Goal: Communication & Community: Answer question/provide support

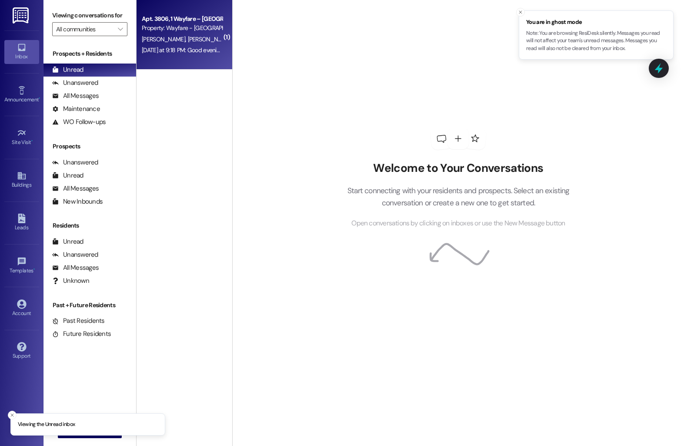
click at [172, 25] on div "Property: Wayfare - [GEOGRAPHIC_DATA]" at bounding box center [182, 27] width 80 height 9
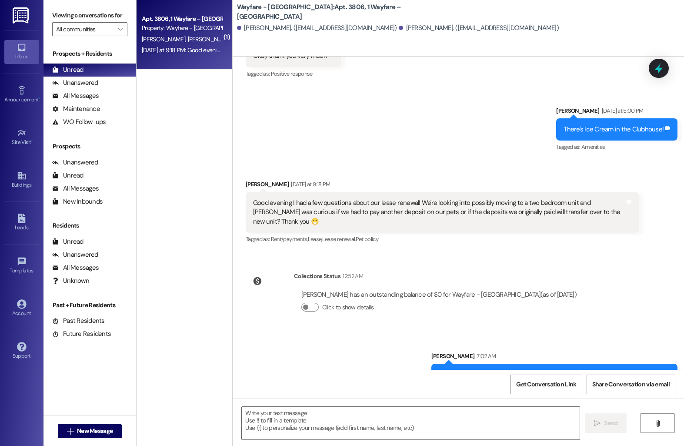
scroll to position [2624, 0]
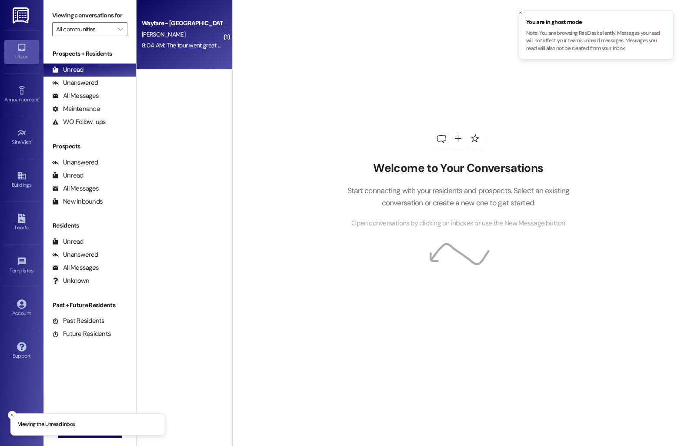
click at [141, 52] on div "Wayfare - Cumberland Park Prospect S. Fowler 8:04 AM: The tour went great and I…" at bounding box center [185, 35] width 96 height 70
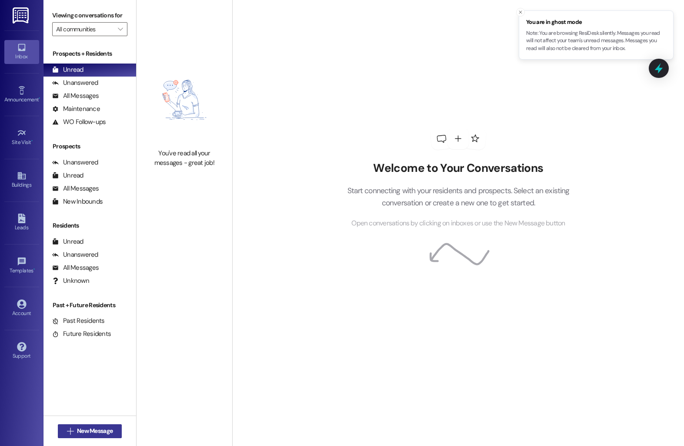
click at [82, 432] on span "New Message" at bounding box center [95, 430] width 36 height 9
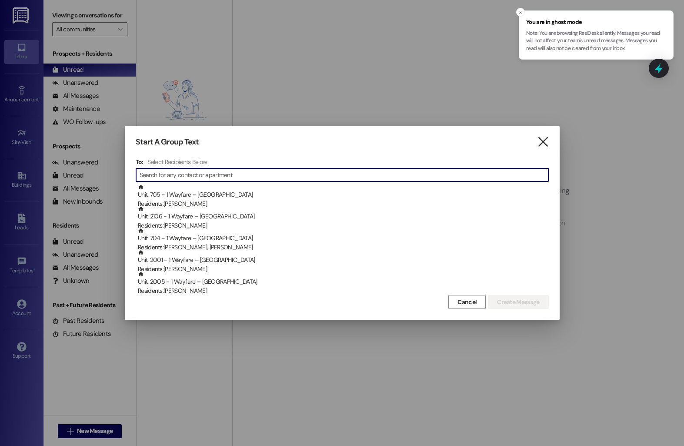
click at [540, 144] on icon "" at bounding box center [543, 141] width 12 height 9
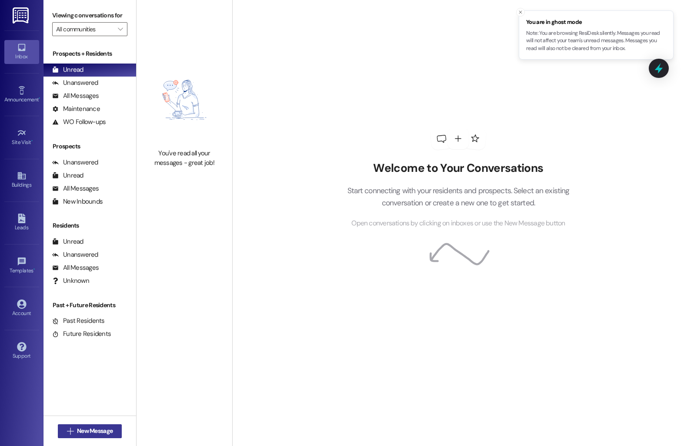
click at [104, 431] on span "New Message" at bounding box center [95, 430] width 36 height 9
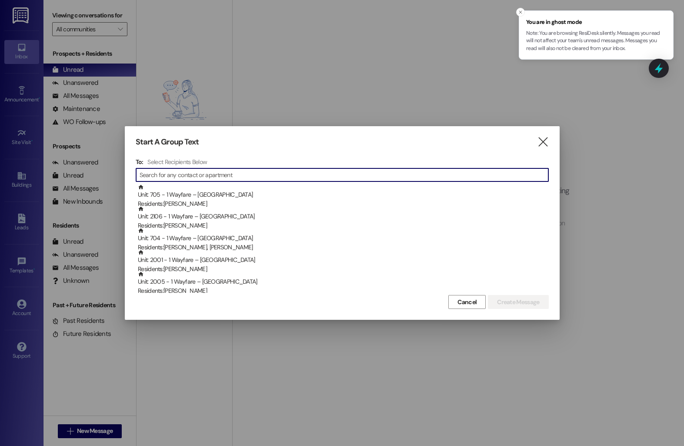
type input "i"
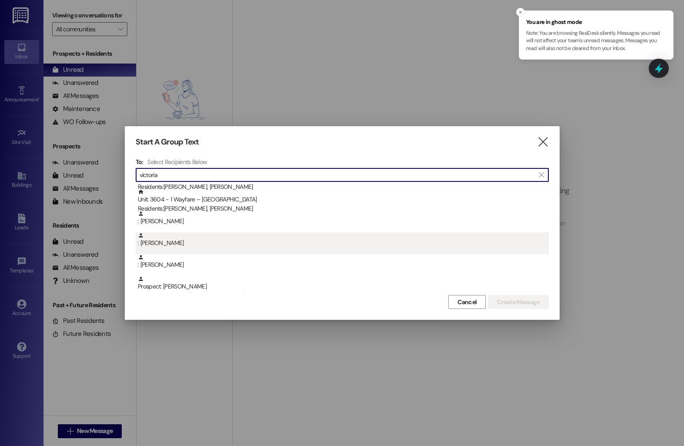
scroll to position [39, 0]
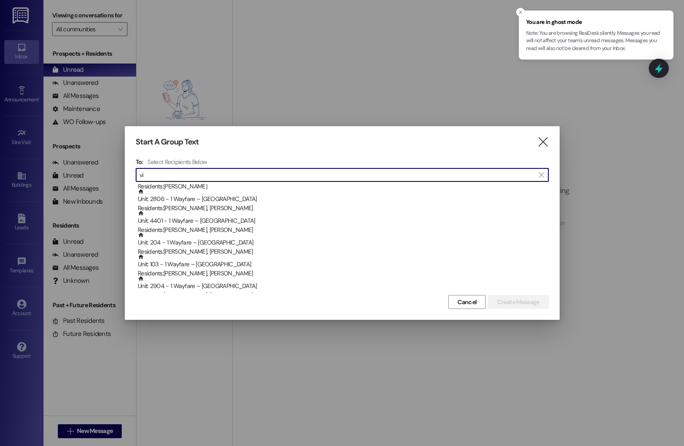
type input "v"
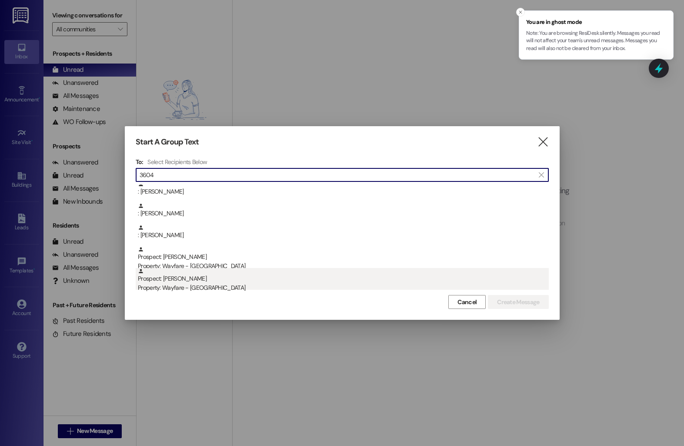
scroll to position [0, 0]
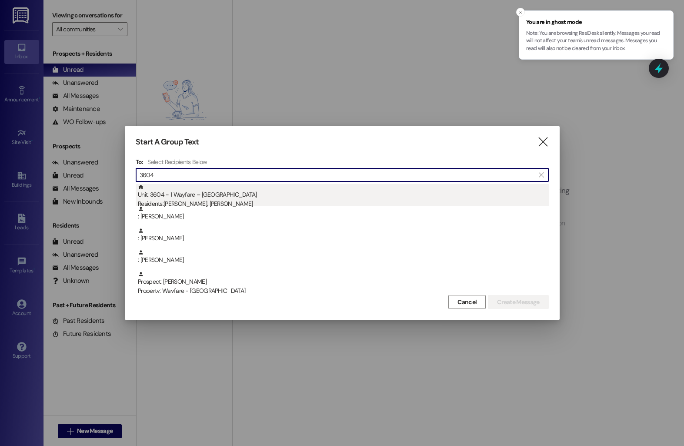
type input "3604"
click at [180, 199] on div "Residents: [PERSON_NAME], [PERSON_NAME]" at bounding box center [343, 203] width 411 height 9
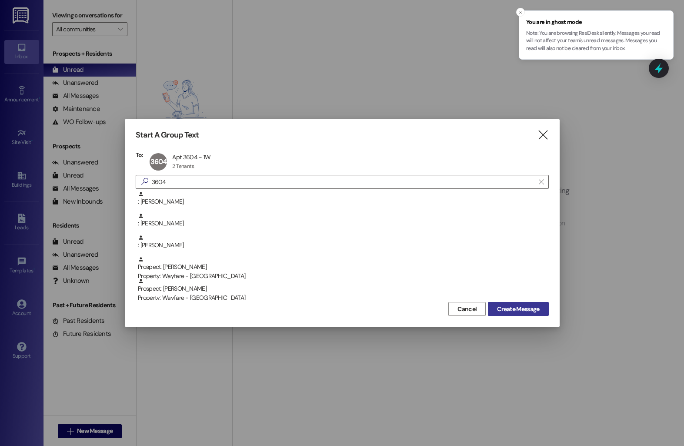
click at [530, 314] on button "Create Message" at bounding box center [518, 309] width 60 height 14
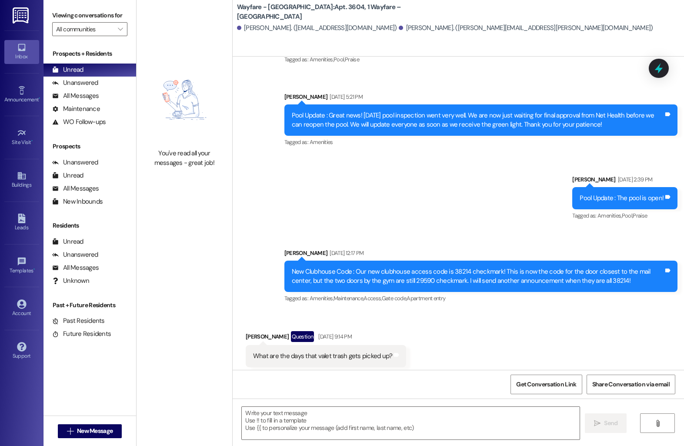
scroll to position [985, 0]
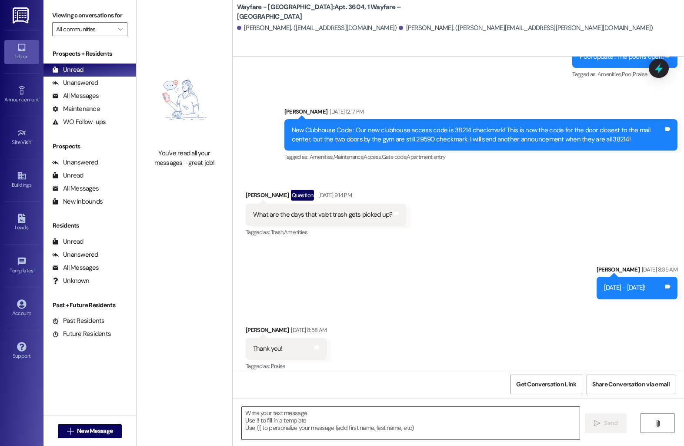
click at [269, 426] on textarea at bounding box center [411, 423] width 338 height 33
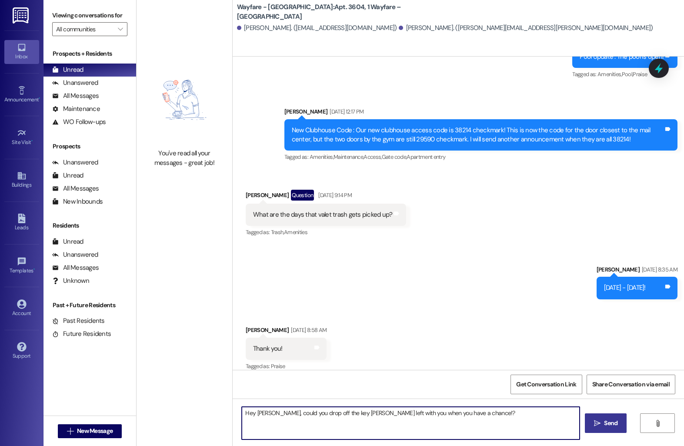
type textarea "Hey [PERSON_NAME], could you drop off the key [PERSON_NAME] left with you when …"
click at [590, 427] on button " Send" at bounding box center [606, 423] width 42 height 20
